Goal: Transaction & Acquisition: Purchase product/service

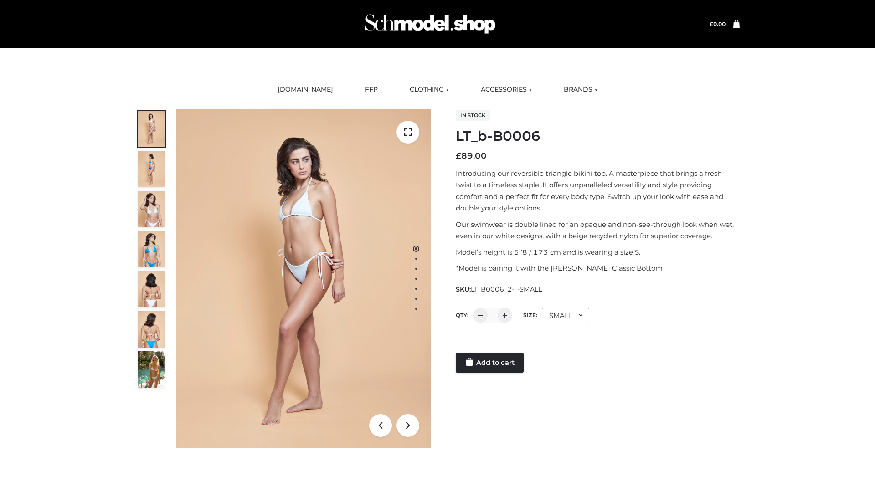
click at [491, 363] on link "Add to cart" at bounding box center [490, 363] width 68 height 20
